Goal: Check status: Check status

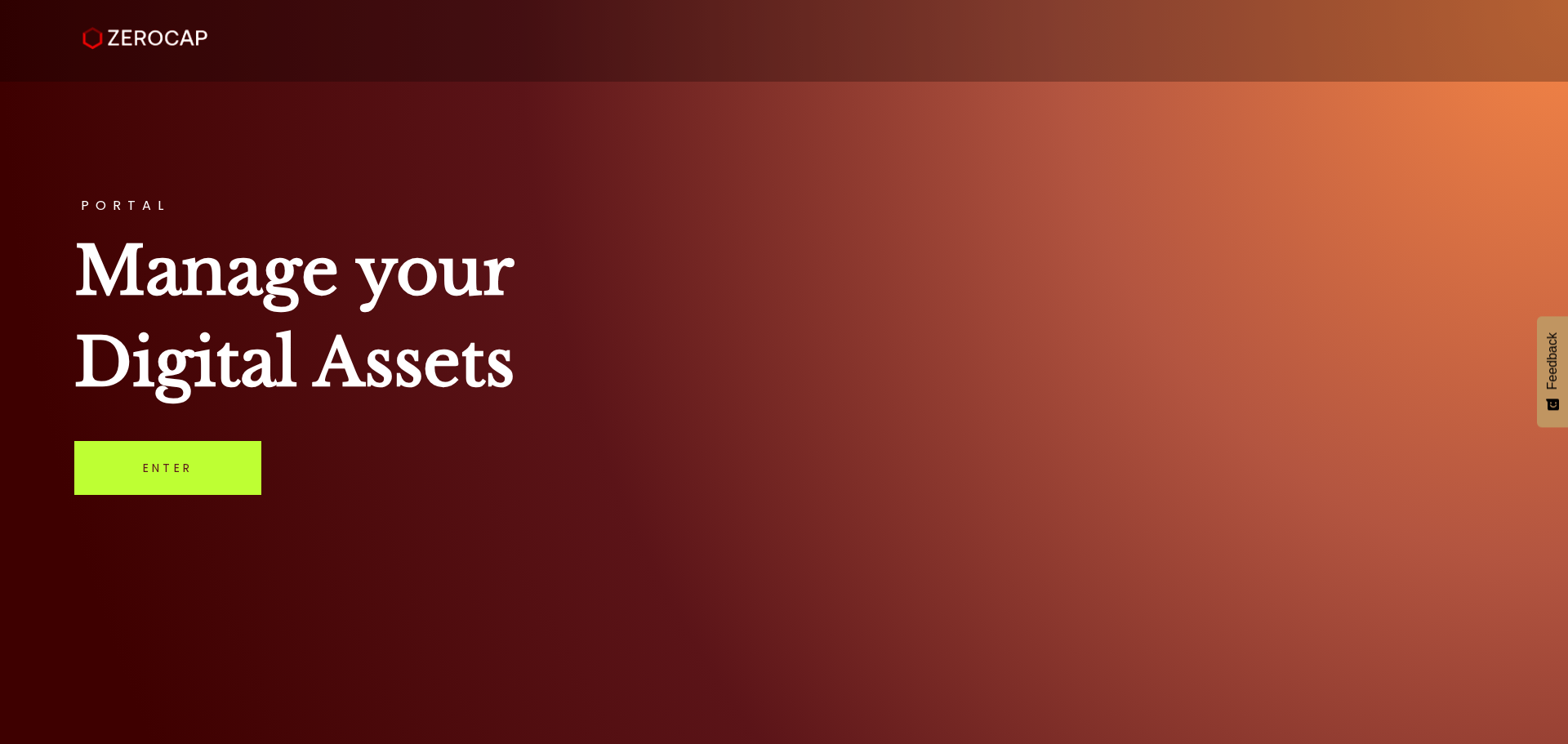
click at [180, 468] on link "Enter" at bounding box center [168, 467] width 187 height 54
drag, startPoint x: 148, startPoint y: 470, endPoint x: 160, endPoint y: 463, distance: 13.9
click at [150, 469] on link "Enter" at bounding box center [168, 467] width 187 height 54
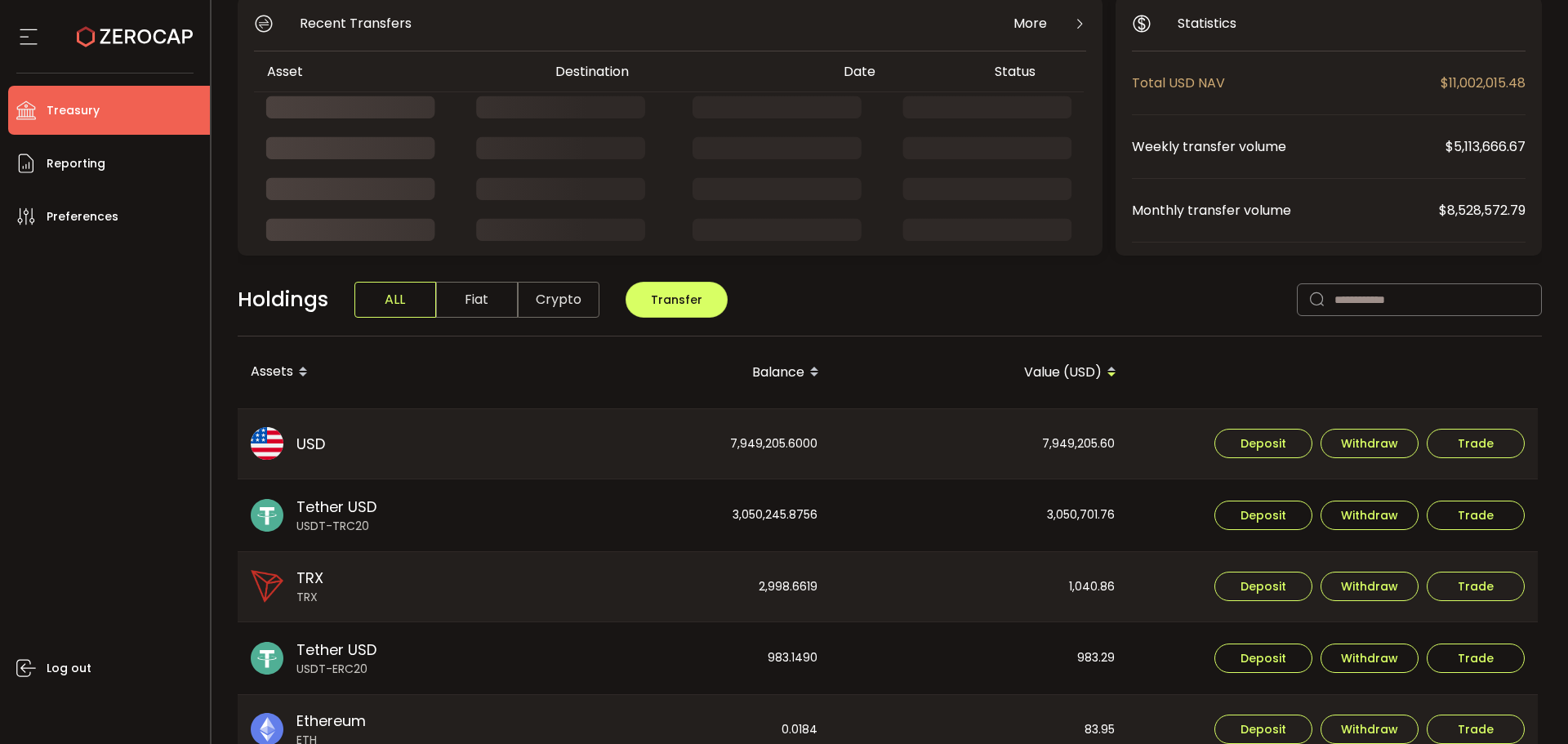
scroll to position [163, 0]
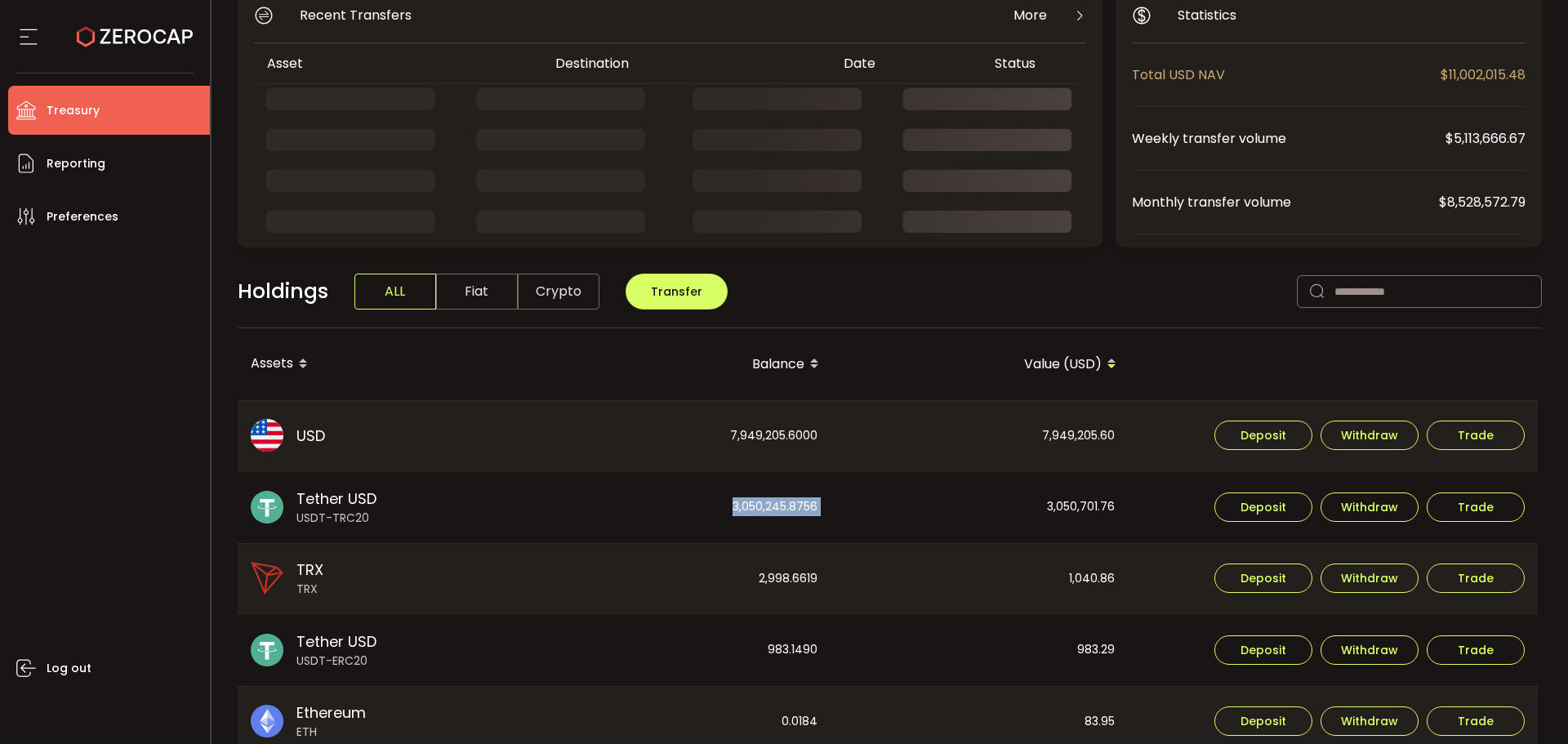
drag, startPoint x: 839, startPoint y: 518, endPoint x: 700, endPoint y: 513, distance: 139.1
click at [697, 513] on tr "Tether USD USDT-TRC20 3,050,245.8756 3,050,701.76 Deposit Withdraw Trade" at bounding box center [887, 507] width 1300 height 71
click at [888, 513] on div "3,050,701.76" at bounding box center [979, 507] width 296 height 71
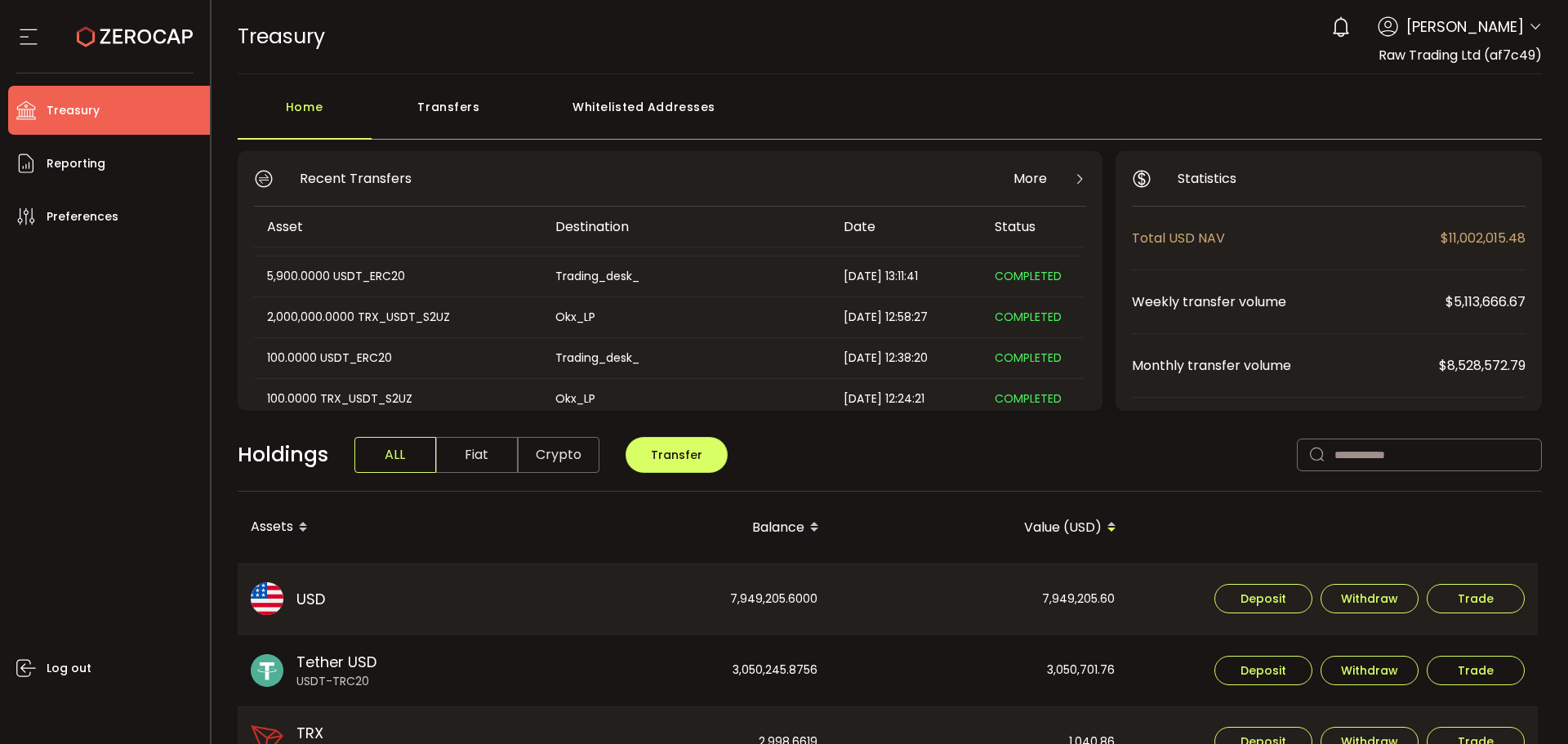
scroll to position [0, 0]
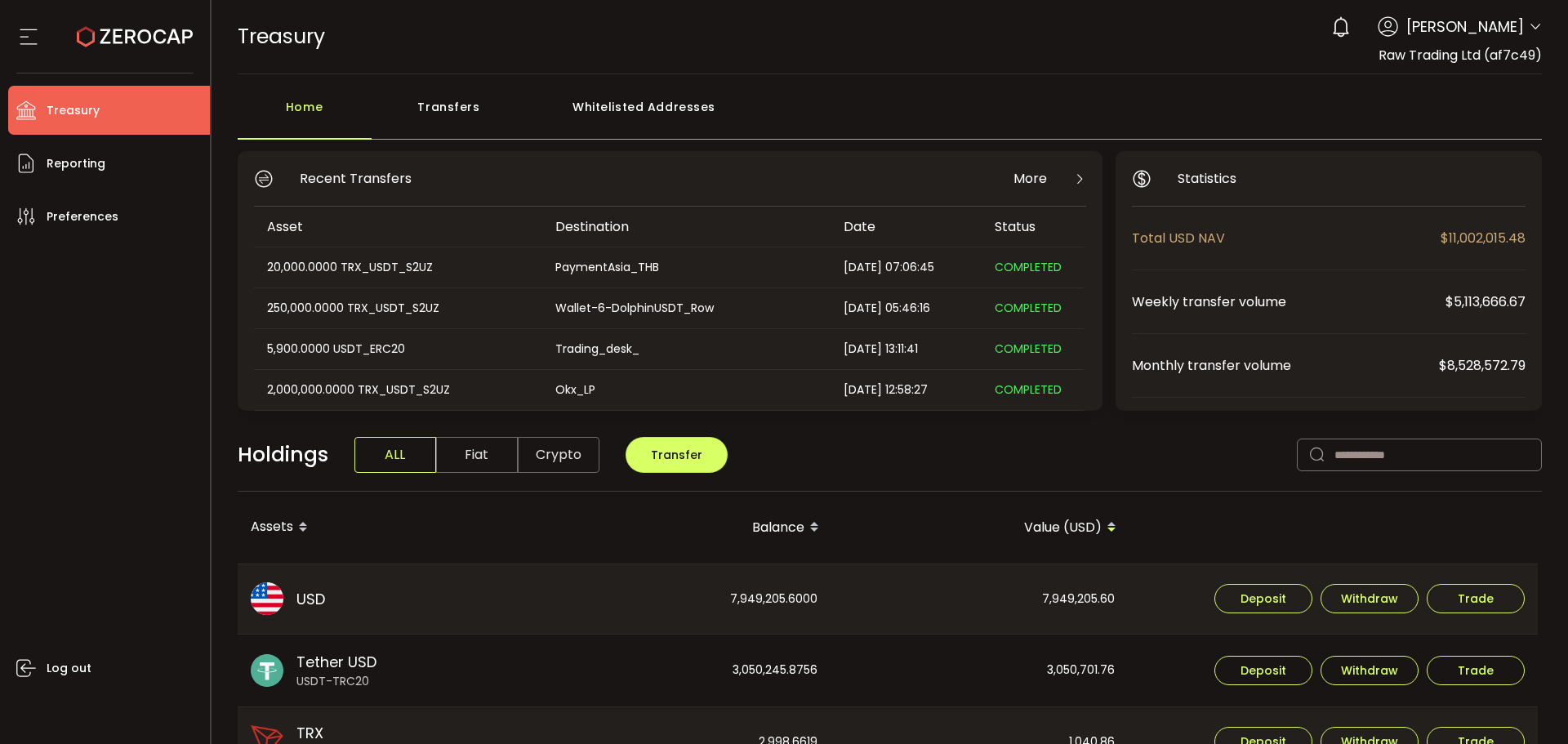
click at [448, 114] on div "Transfers" at bounding box center [449, 115] width 155 height 49
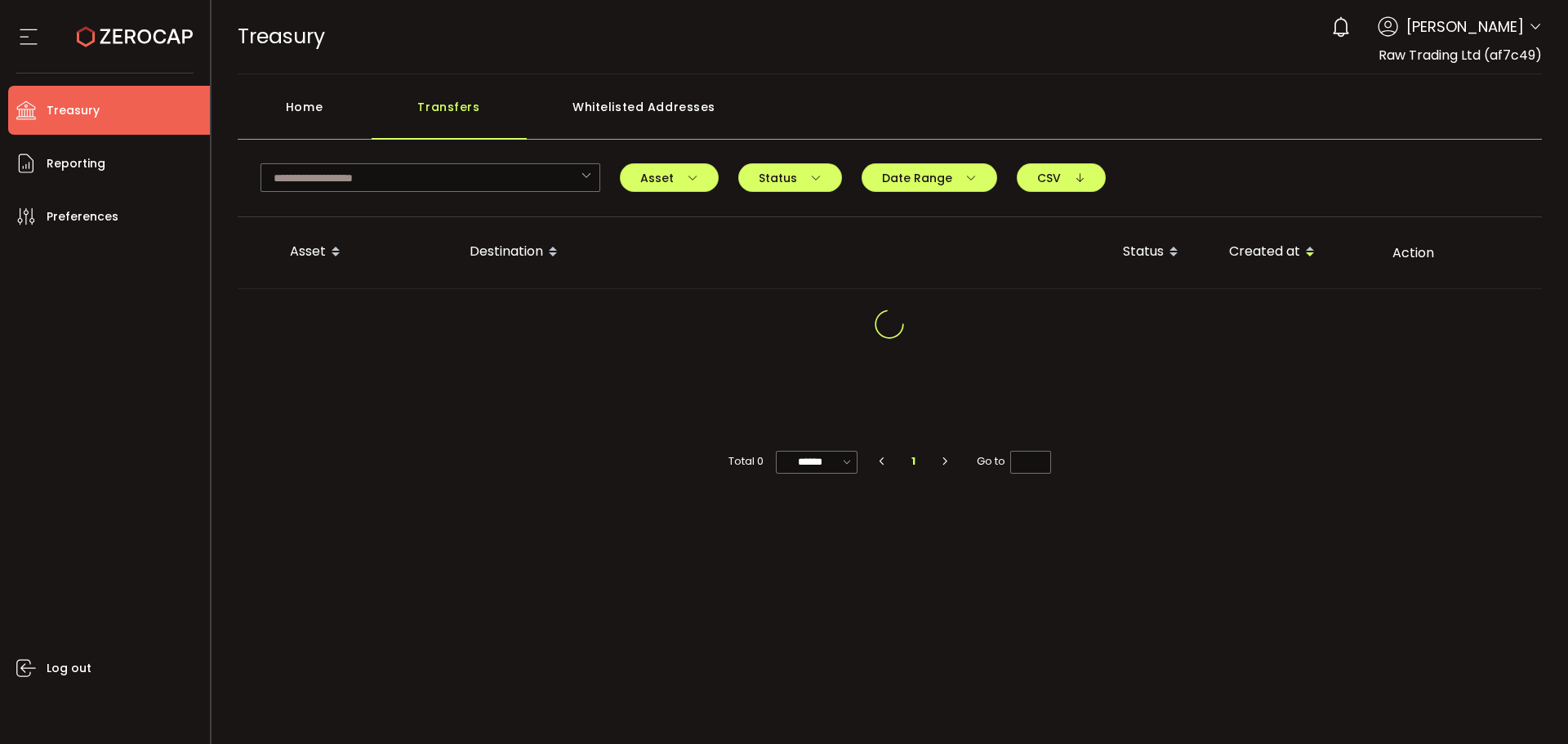
click at [302, 120] on div "Home" at bounding box center [305, 115] width 134 height 49
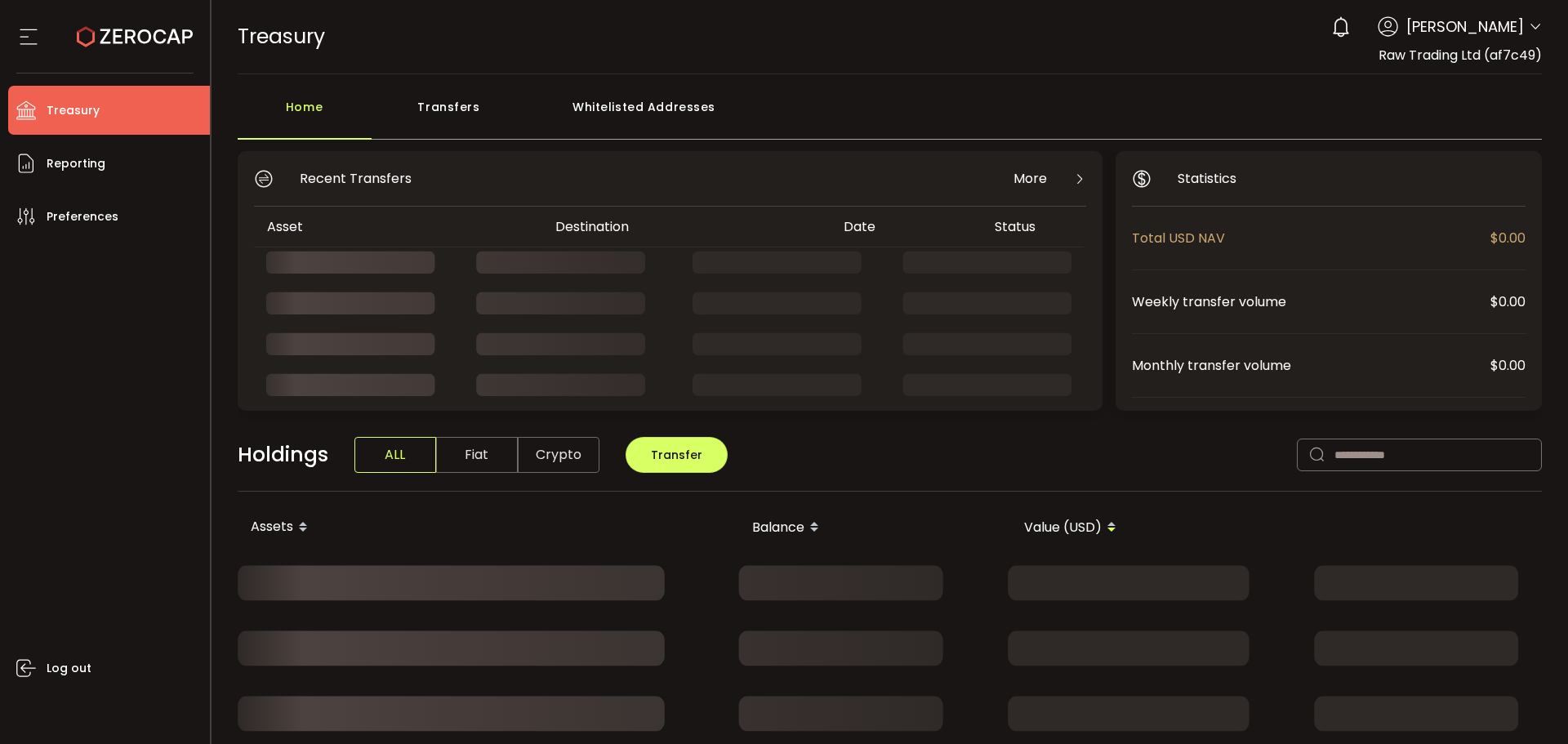
click at [429, 120] on div "Transfers" at bounding box center [449, 115] width 155 height 49
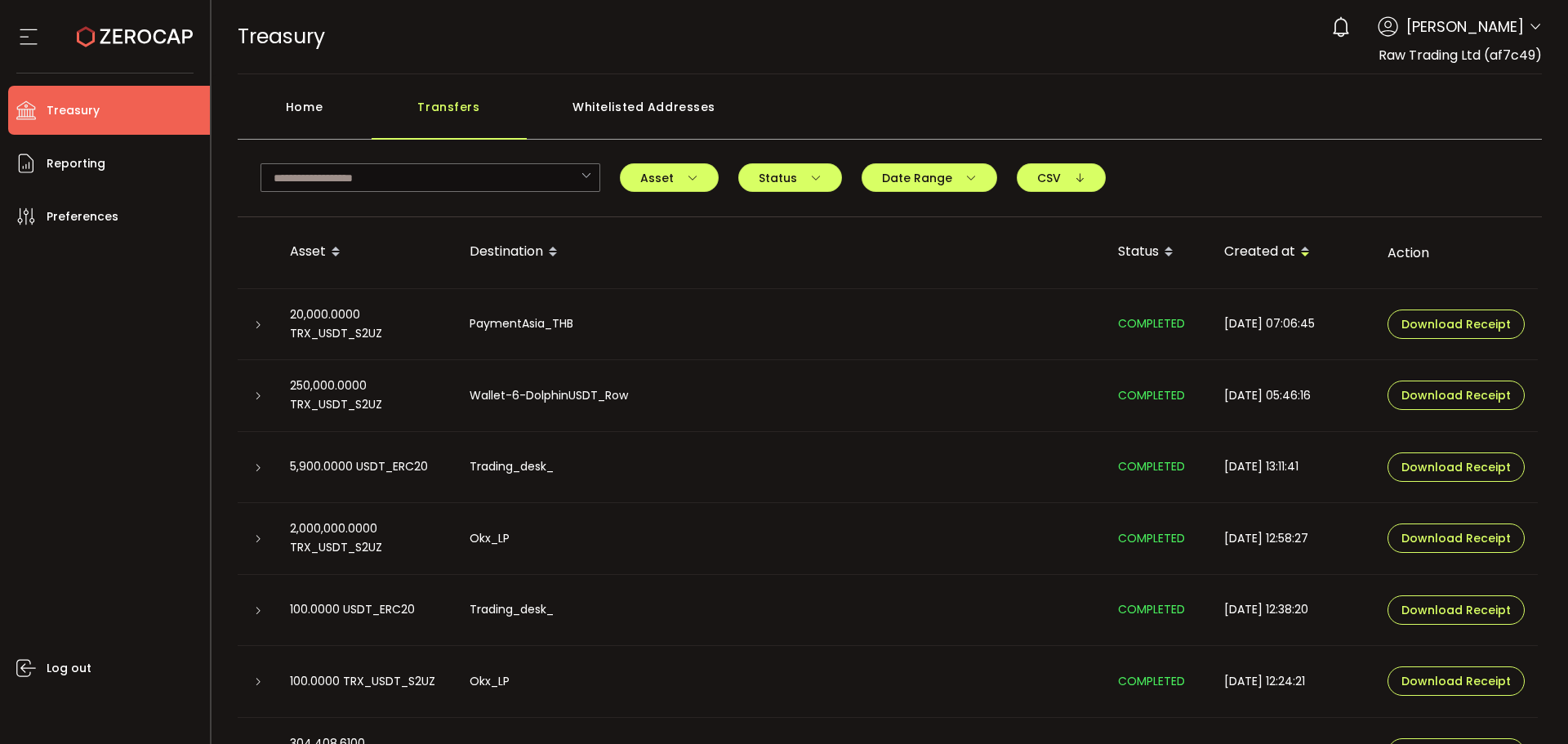
click at [261, 323] on icon at bounding box center [258, 325] width 10 height 10
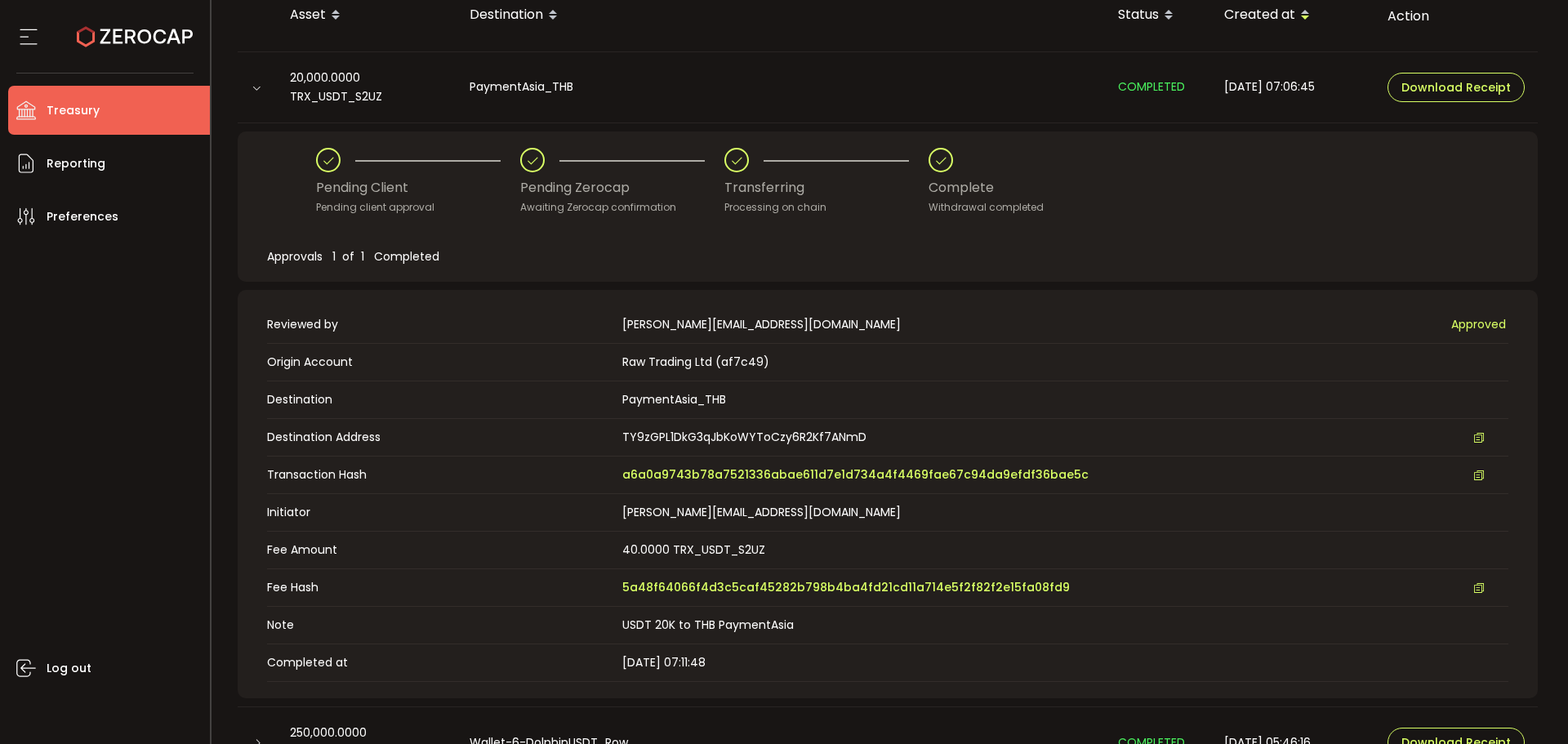
scroll to position [490, 0]
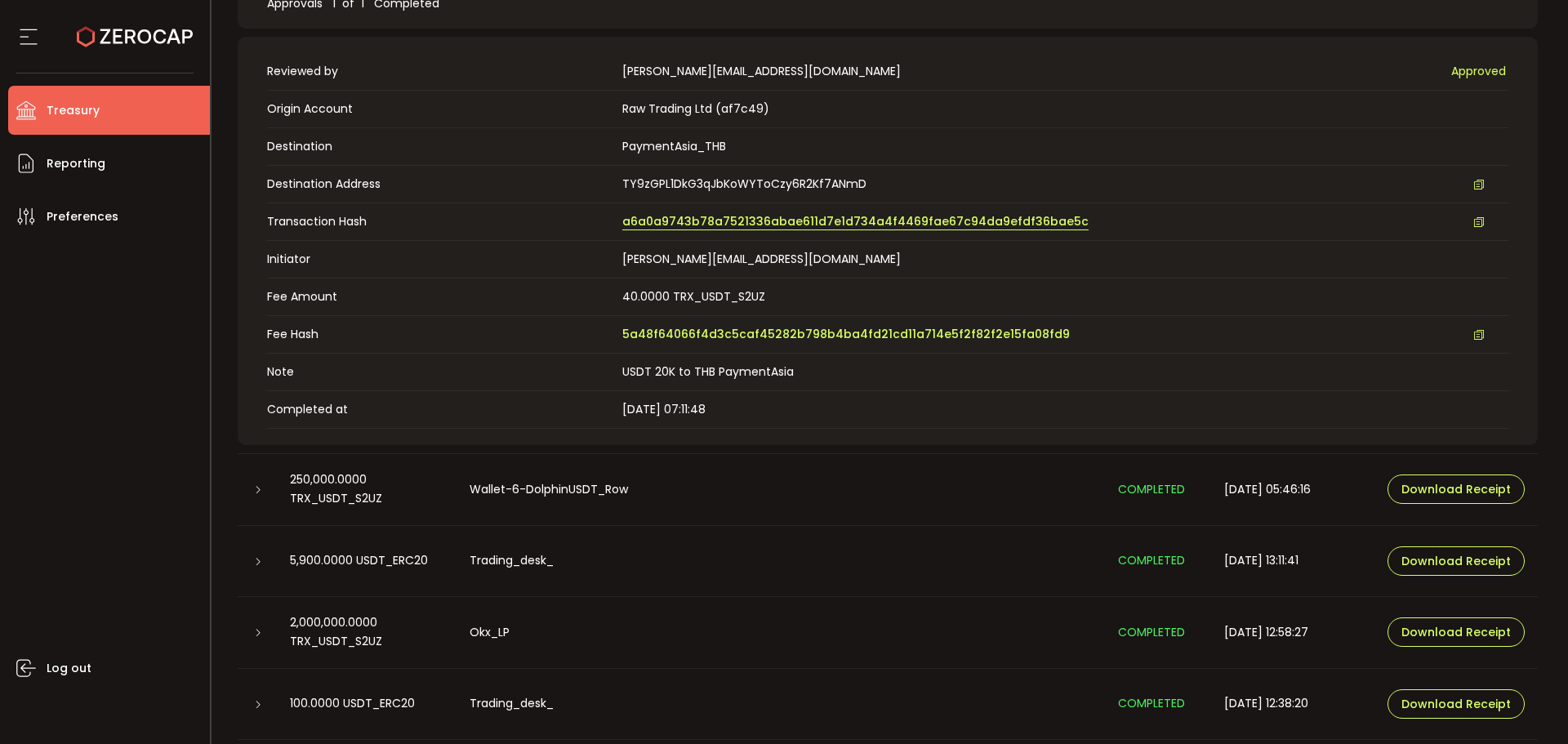
click at [682, 224] on span "a6a0a9743b78a7521336abae611d7e1d734a4f4469fae67c94da9efdf36bae5c" at bounding box center [856, 221] width 466 height 17
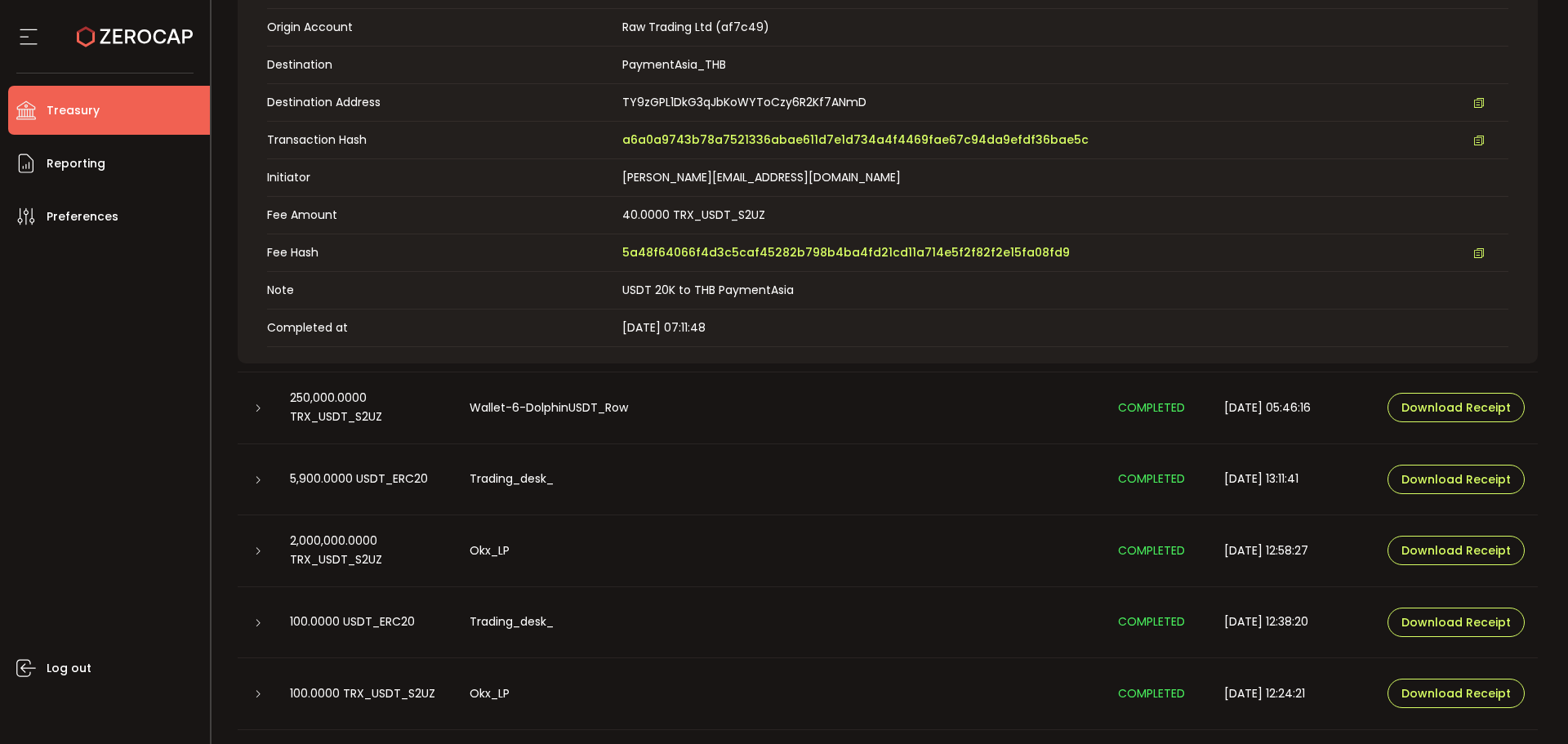
click at [259, 408] on icon at bounding box center [258, 408] width 10 height 10
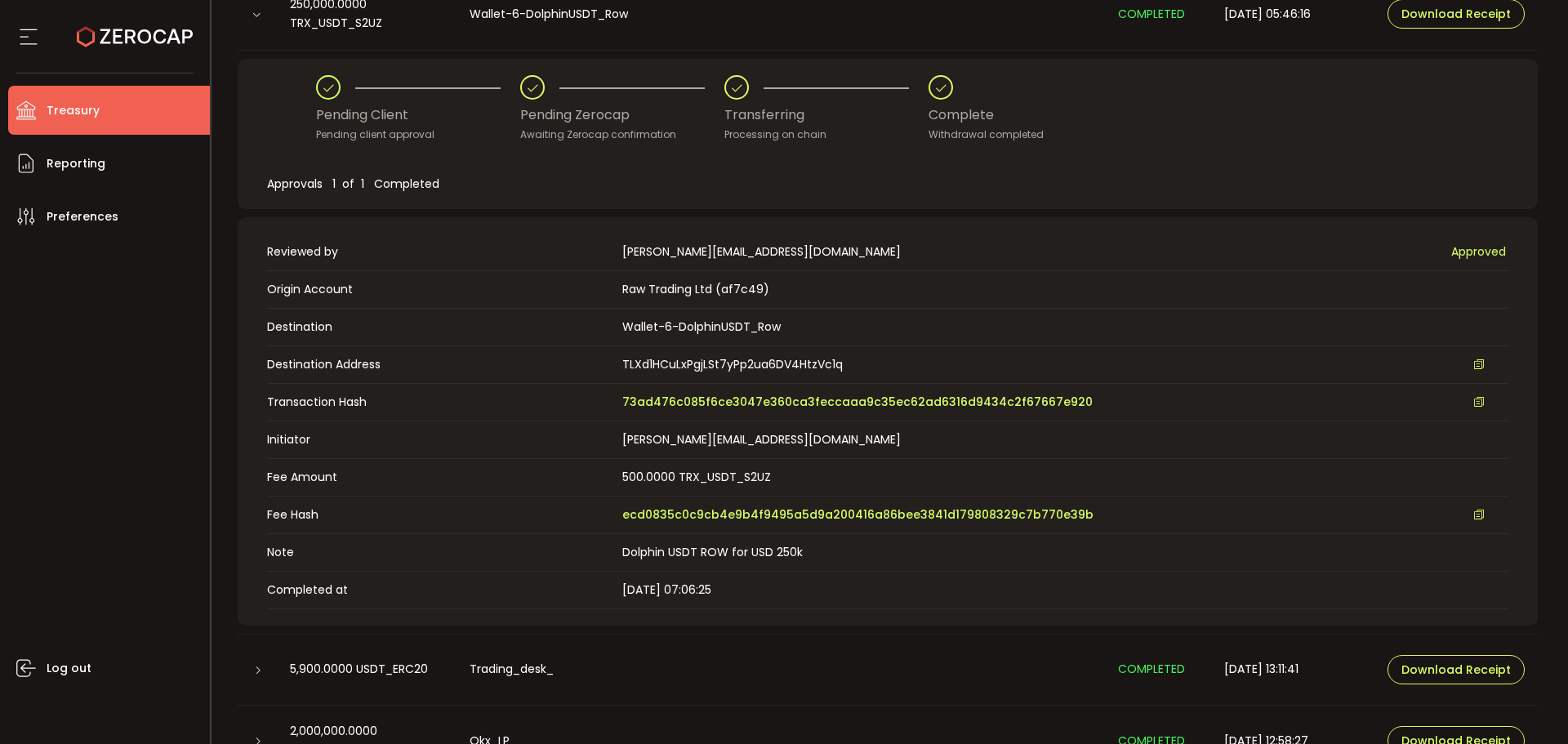
scroll to position [327, 0]
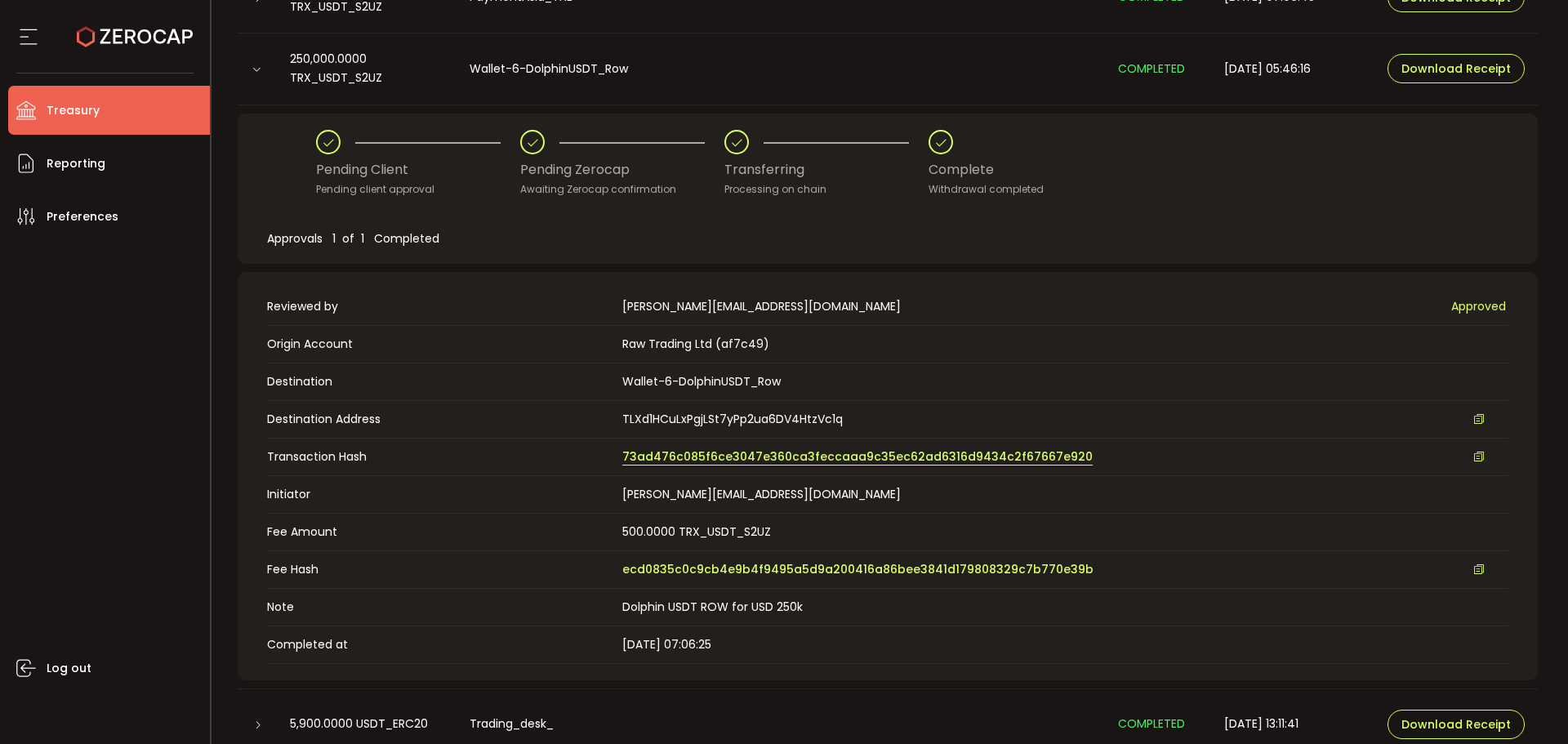
click at [699, 453] on span "73ad476c085f6ce3047e360ca3feccaaa9c35ec62ad6316d9434c2f67667e920" at bounding box center [857, 456] width 471 height 17
